Goal: Information Seeking & Learning: Learn about a topic

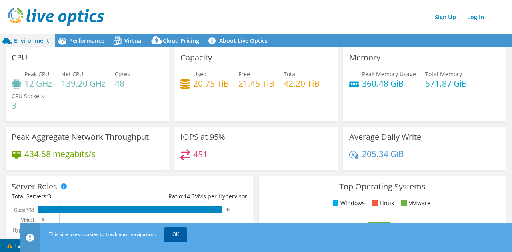
click at [179, 236] on link "OK" at bounding box center [175, 235] width 22 height 14
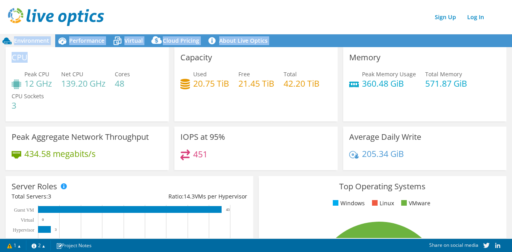
drag, startPoint x: 100, startPoint y: 66, endPoint x: 257, endPoint y: 259, distance: 249.0
click at [257, 252] on html "Sign Up Log In This project has been archived. No changes can be made, and grap…" at bounding box center [256, 126] width 512 height 252
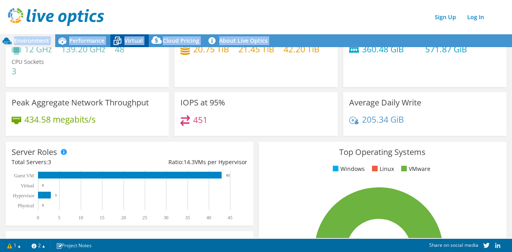
click at [134, 40] on span "Virtual" at bounding box center [133, 41] width 18 height 8
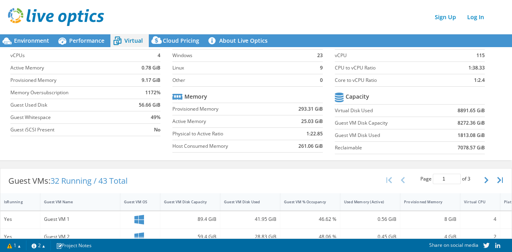
scroll to position [0, 0]
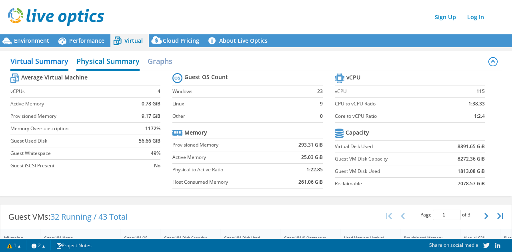
click at [114, 62] on h2 "Physical Summary" at bounding box center [107, 62] width 63 height 18
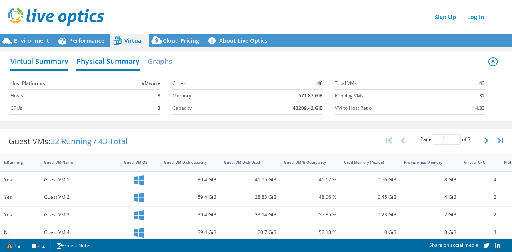
click at [43, 63] on h2 "Virtual Summary" at bounding box center [39, 62] width 58 height 18
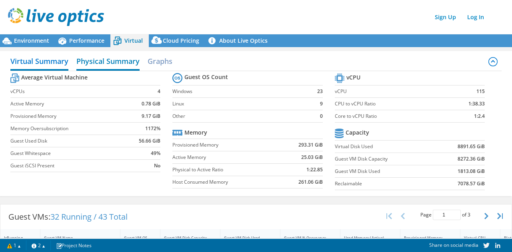
click at [111, 62] on h2 "Physical Summary" at bounding box center [107, 62] width 63 height 18
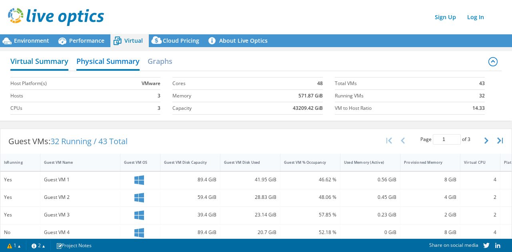
click at [44, 66] on h2 "Virtual Summary" at bounding box center [39, 62] width 58 height 18
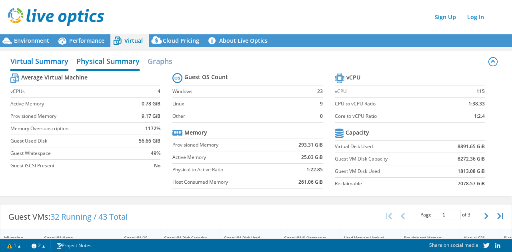
click at [129, 64] on h2 "Physical Summary" at bounding box center [107, 62] width 63 height 18
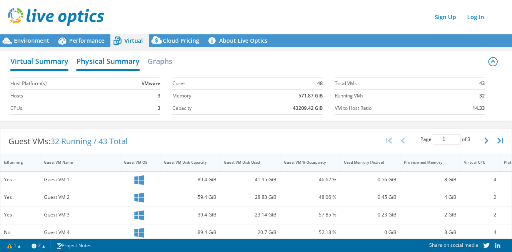
click at [56, 59] on h2 "Virtual Summary" at bounding box center [39, 62] width 58 height 18
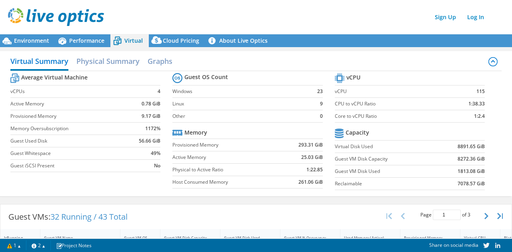
click at [216, 199] on div "Virtual Summary Physical Summary Graphs Average Virtual Machine vCPUs 4 Active …" at bounding box center [256, 123] width 512 height 153
click at [122, 62] on h2 "Physical Summary" at bounding box center [107, 62] width 63 height 18
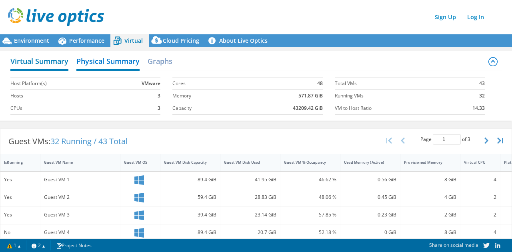
click at [45, 60] on h2 "Virtual Summary" at bounding box center [39, 62] width 58 height 18
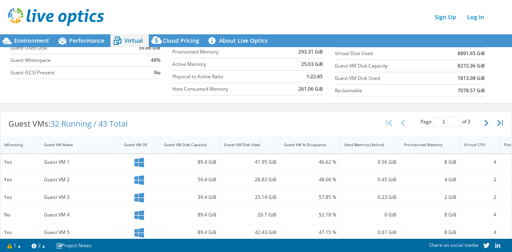
scroll to position [90, 0]
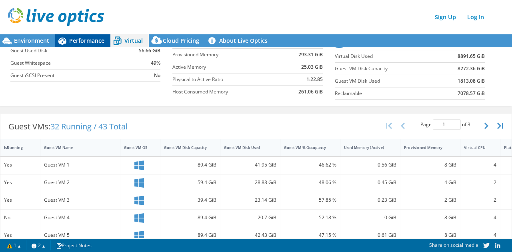
click at [79, 39] on span "Performance" at bounding box center [86, 41] width 35 height 8
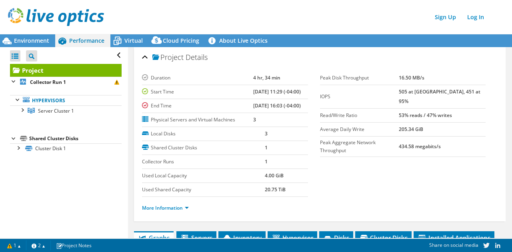
scroll to position [0, 0]
click at [351, 176] on section "Duration 4 hr, 34 min Start Time [DATE] 11:29 (-04:00) End Time [DATE] 16:03 (-…" at bounding box center [319, 145] width 355 height 148
